Goal: Transaction & Acquisition: Purchase product/service

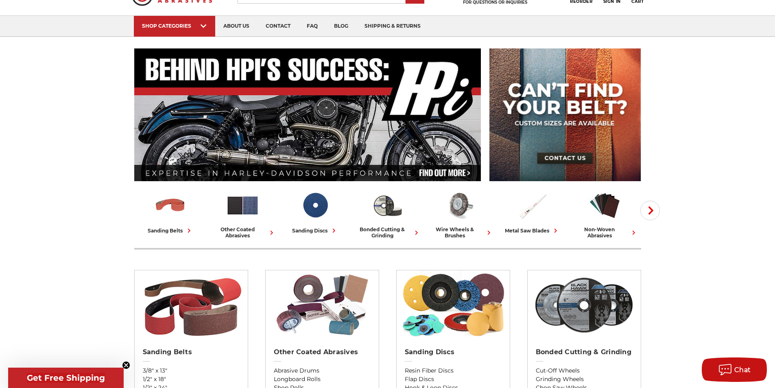
scroll to position [81, 0]
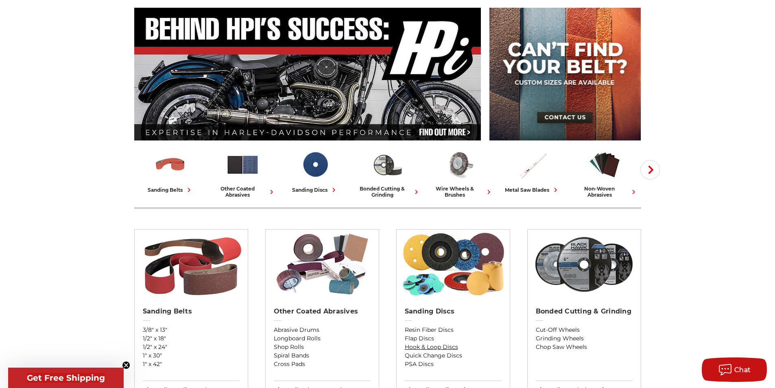
click at [442, 348] on link "Hook & Loop Discs" at bounding box center [453, 347] width 97 height 9
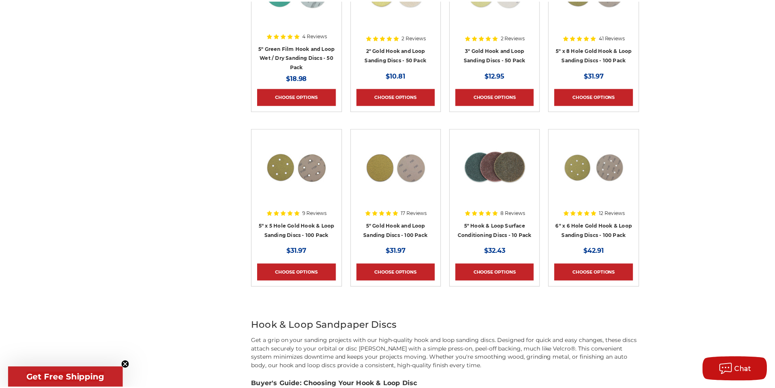
scroll to position [407, 0]
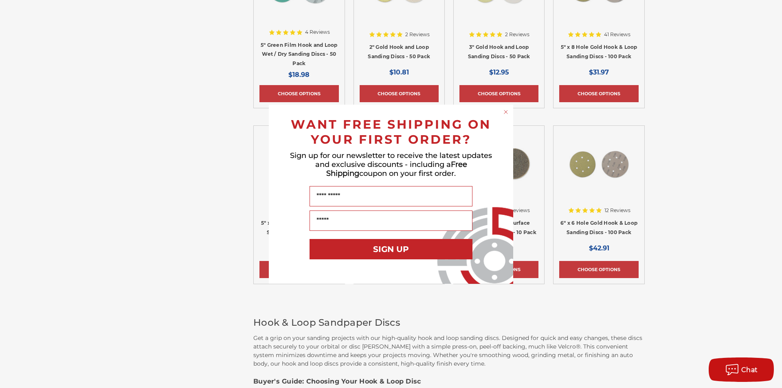
click at [506, 109] on circle "Close dialog" at bounding box center [506, 112] width 8 height 8
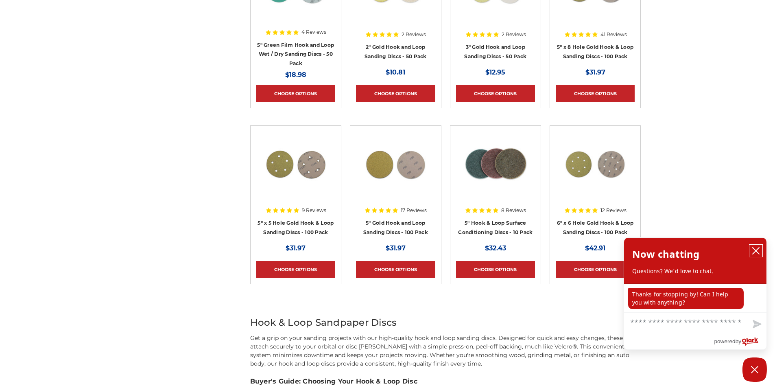
click at [758, 250] on icon "close chatbox" at bounding box center [756, 250] width 7 height 7
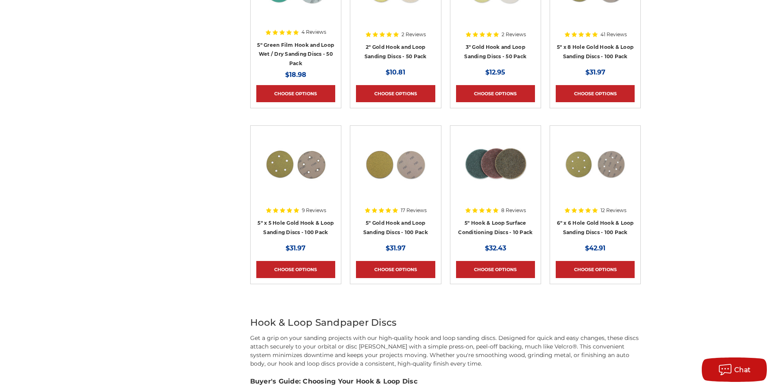
click at [417, 227] on h4 "5" Gold Hook and Loop Sanding Discs - 100 Pack" at bounding box center [395, 229] width 79 height 23
click at [412, 263] on link "Choose Options" at bounding box center [395, 269] width 79 height 17
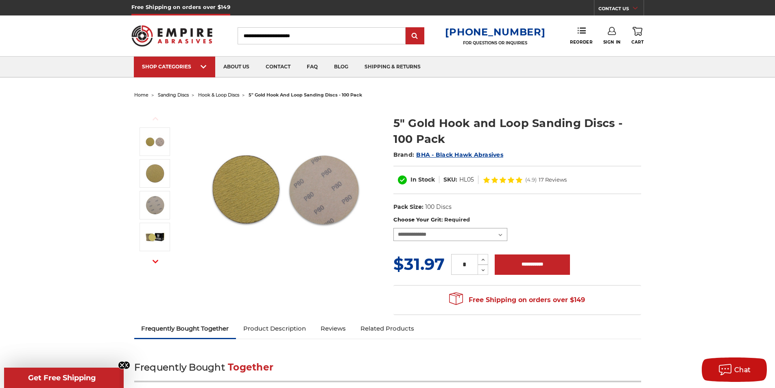
click at [500, 237] on select "**********" at bounding box center [451, 234] width 114 height 13
click at [628, 263] on div "MSRP: Was: Now: $31.97 (You save ) * Increase Quantity: Decrease Quantity:" at bounding box center [518, 264] width 248 height 24
